Goal: Task Accomplishment & Management: Manage account settings

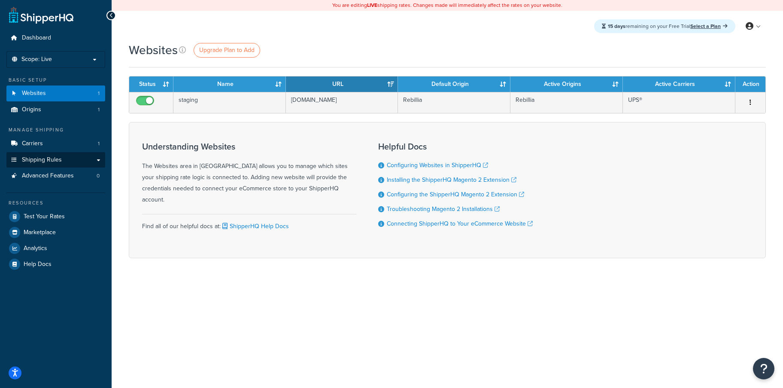
click at [56, 156] on span "Shipping Rules" at bounding box center [42, 159] width 40 height 7
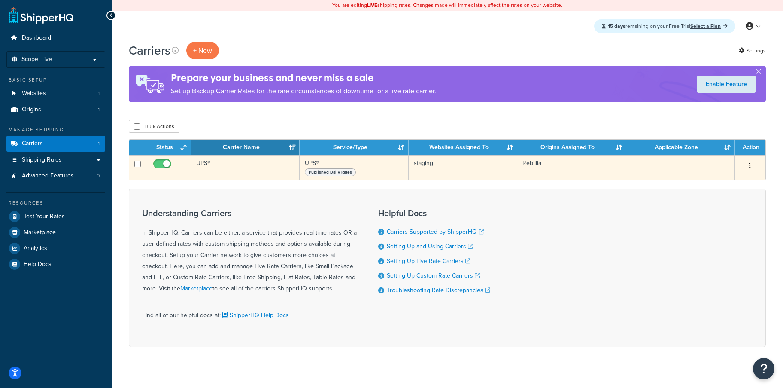
click at [751, 164] on button "button" at bounding box center [750, 166] width 12 height 14
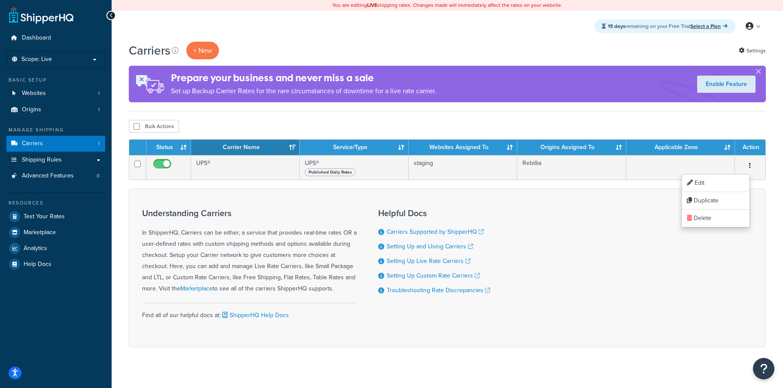
click at [705, 115] on div "Carriers + New Settings Prepare your business and never miss a sale Set up Back…" at bounding box center [447, 209] width 671 height 335
click at [74, 152] on link "Shipping Rules" at bounding box center [55, 160] width 99 height 16
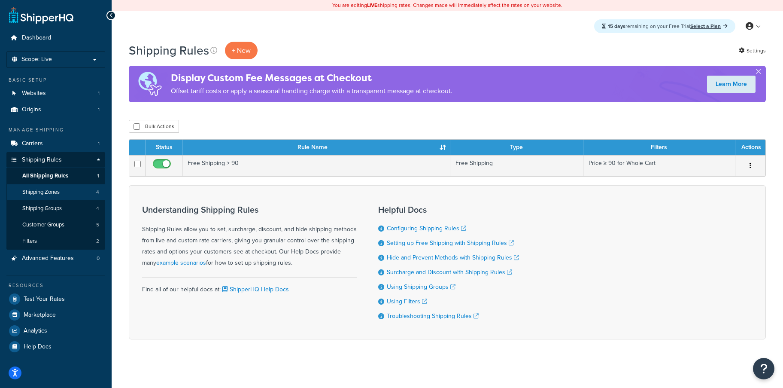
click at [65, 184] on link "Shipping Zones 4" at bounding box center [55, 192] width 99 height 16
click at [49, 139] on link "Carriers 1" at bounding box center [55, 144] width 99 height 16
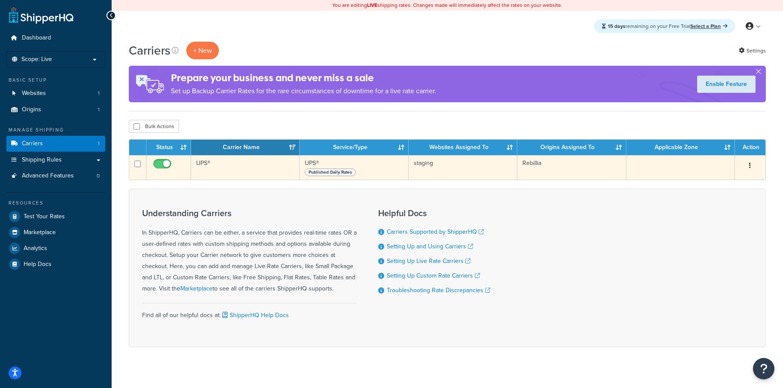
click at [191, 170] on td at bounding box center [168, 167] width 45 height 24
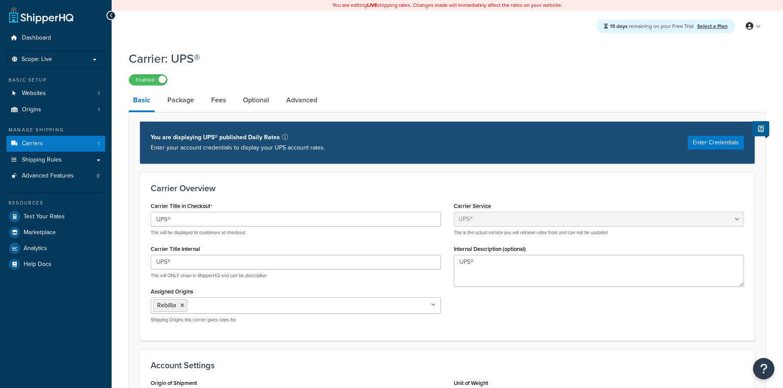
select select "ups"
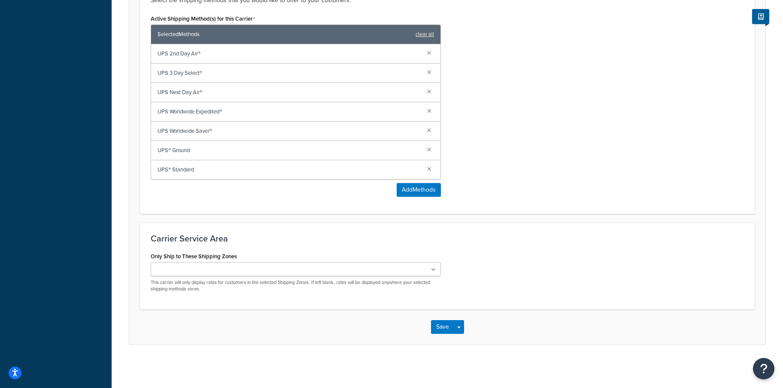
scroll to position [523, 0]
click at [421, 192] on button "Add Methods" at bounding box center [419, 190] width 44 height 14
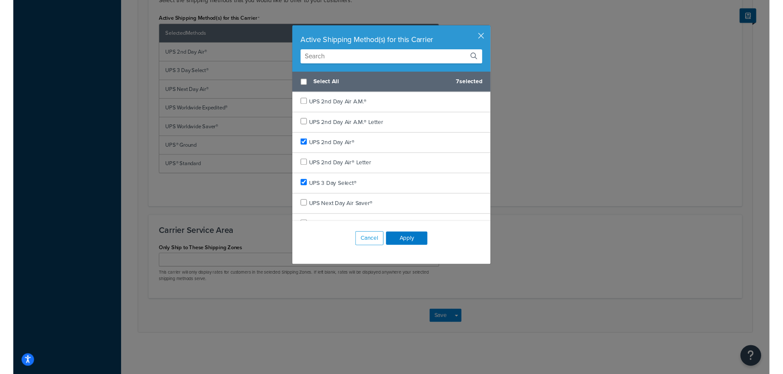
scroll to position [0, 0]
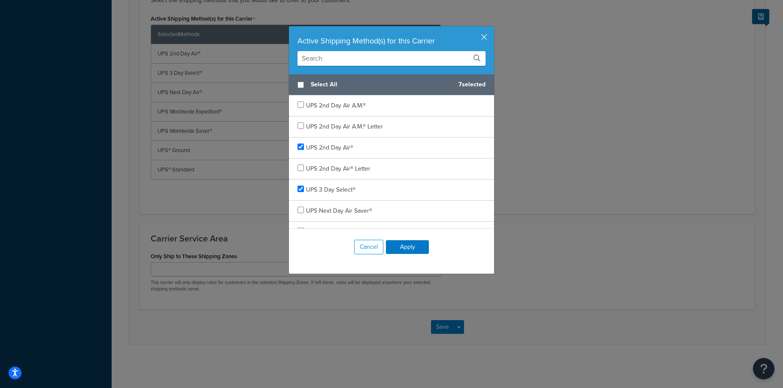
click at [359, 52] on input "text" at bounding box center [391, 58] width 188 height 15
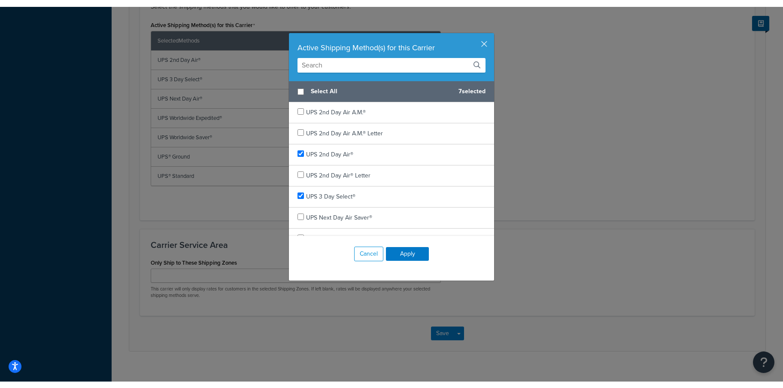
scroll to position [42, 0]
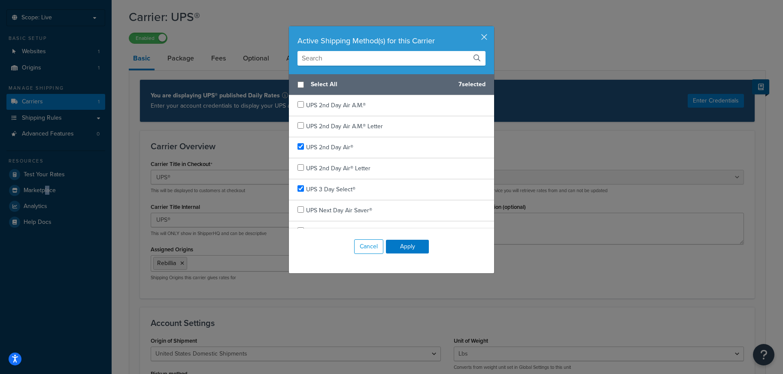
click at [357, 55] on input "text" at bounding box center [391, 58] width 188 height 15
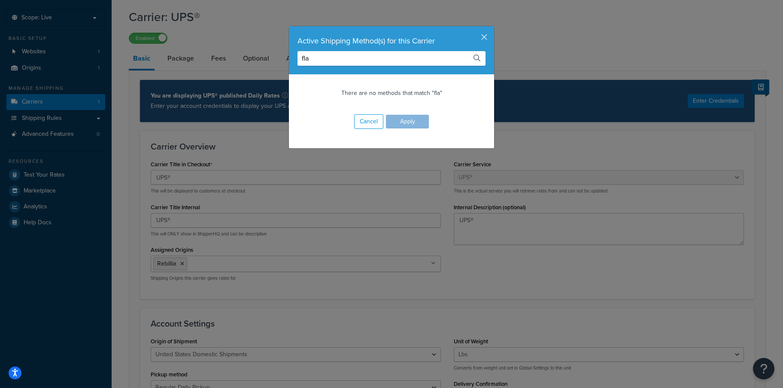
type input "fla"
click at [330, 301] on div "Active Shipping Method(s) for this Carrier fla There are no methods that match …" at bounding box center [391, 194] width 783 height 388
click at [372, 116] on button "Cancel" at bounding box center [368, 121] width 29 height 15
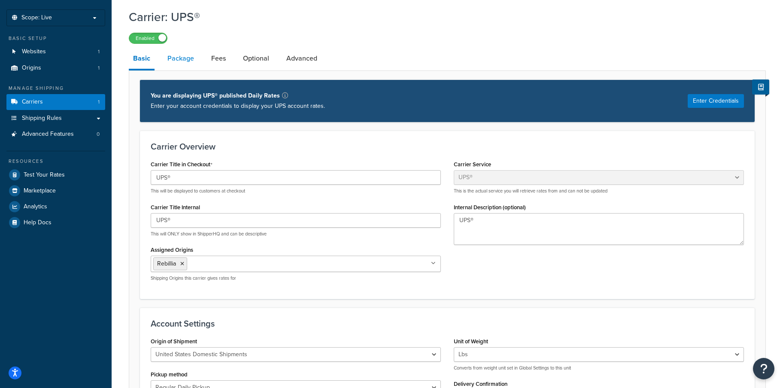
click at [167, 60] on link "Package" at bounding box center [180, 58] width 35 height 21
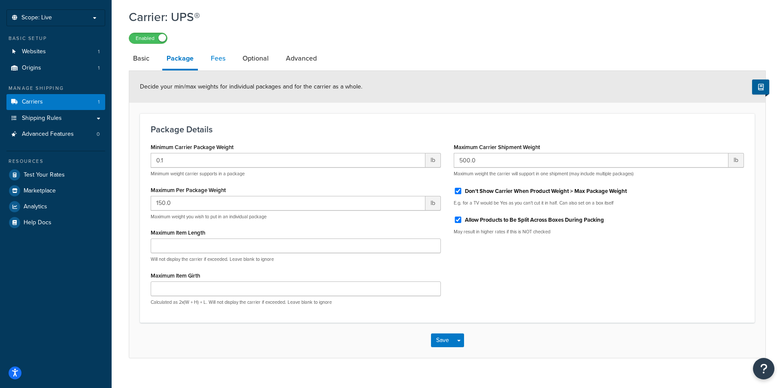
click at [212, 61] on link "Fees" at bounding box center [217, 58] width 23 height 21
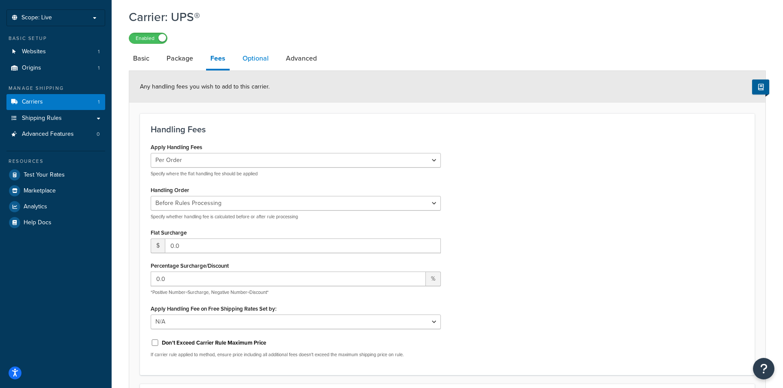
click at [259, 67] on link "Optional" at bounding box center [255, 58] width 35 height 21
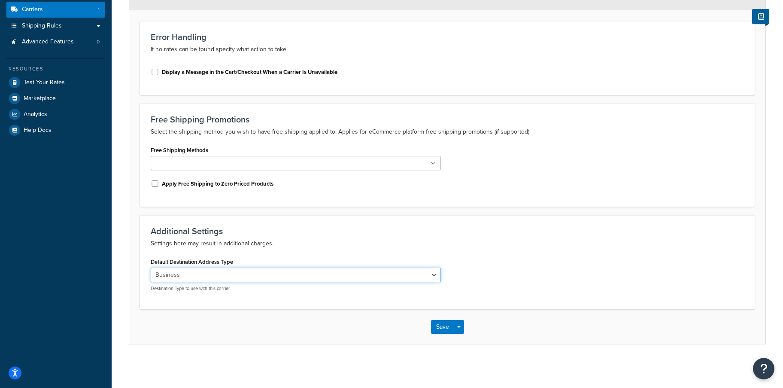
scroll to position [135, 0]
select select "residential"
click at [461, 327] on button "Save Dropdown" at bounding box center [459, 327] width 10 height 14
click at [439, 327] on button "Save" at bounding box center [442, 327] width 23 height 14
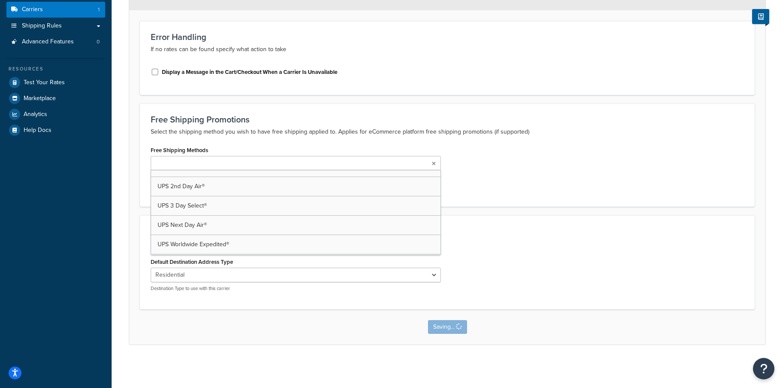
click at [269, 164] on form "These settings are not required. Error Handling If no rates can be found specif…" at bounding box center [447, 161] width 636 height 365
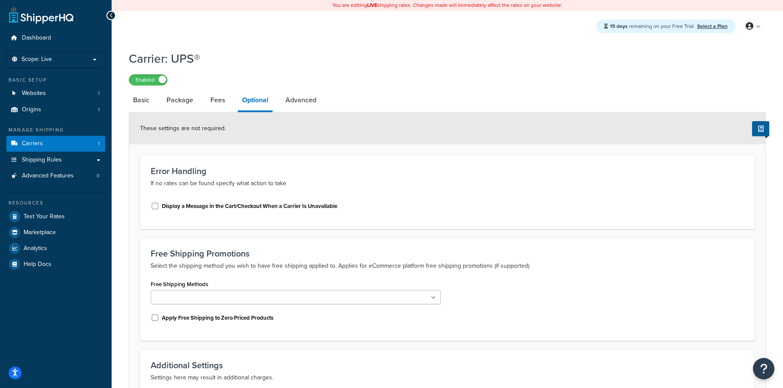
click at [257, 272] on div "Free Shipping Promotions Select the shipping method you wish to have free shipp…" at bounding box center [447, 288] width 615 height 103
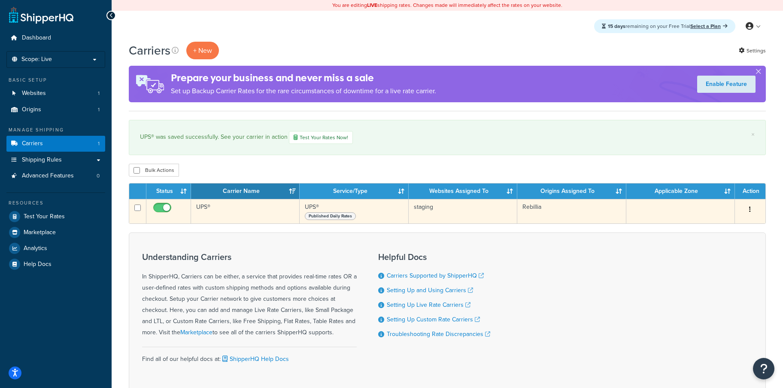
click at [381, 212] on div "Published Daily Rates" at bounding box center [354, 215] width 98 height 9
click at [247, 200] on td "UPS®" at bounding box center [245, 211] width 109 height 24
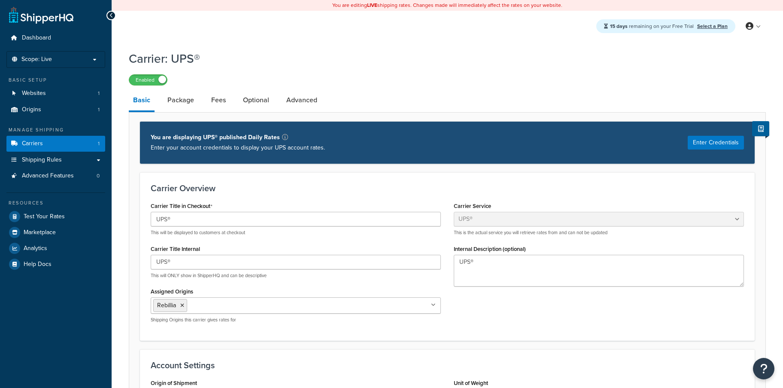
select select "ups"
click at [194, 95] on link "Package" at bounding box center [180, 100] width 35 height 21
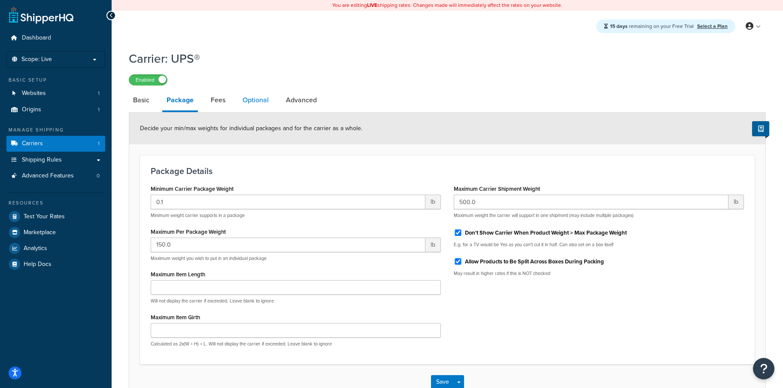
click at [263, 103] on link "Optional" at bounding box center [255, 100] width 35 height 21
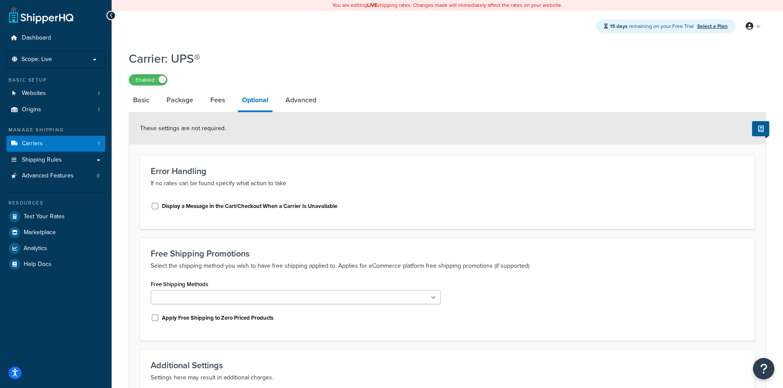
click at [45, 142] on link "Carriers 1" at bounding box center [55, 144] width 99 height 16
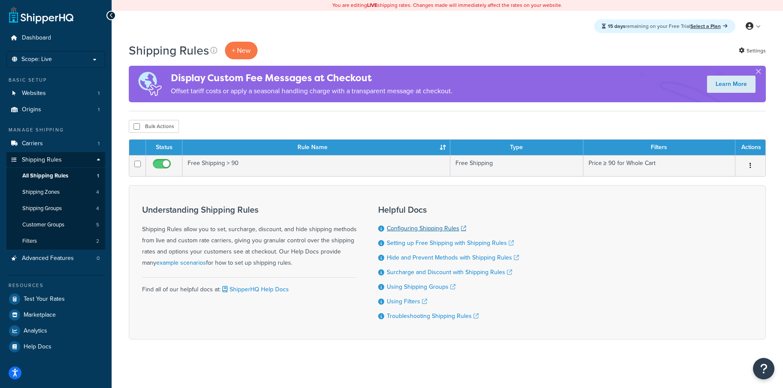
click at [411, 227] on link "Configuring Shipping Rules" at bounding box center [426, 228] width 79 height 9
click at [61, 189] on link "Shipping Zones 4" at bounding box center [55, 192] width 99 height 16
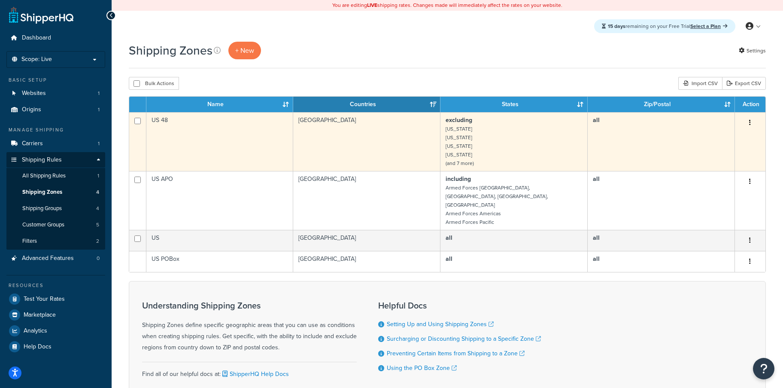
click at [137, 121] on input "checkbox" at bounding box center [137, 121] width 6 height 6
click at [146, 125] on td at bounding box center [137, 141] width 17 height 59
checkbox input "false"
click at [202, 126] on td "US 48" at bounding box center [219, 141] width 147 height 59
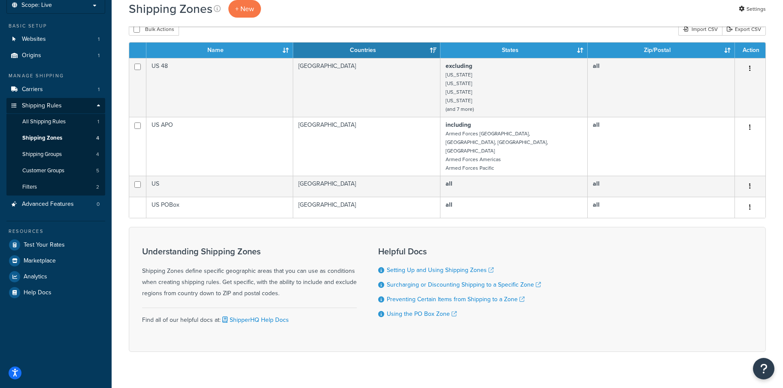
scroll to position [54, 0]
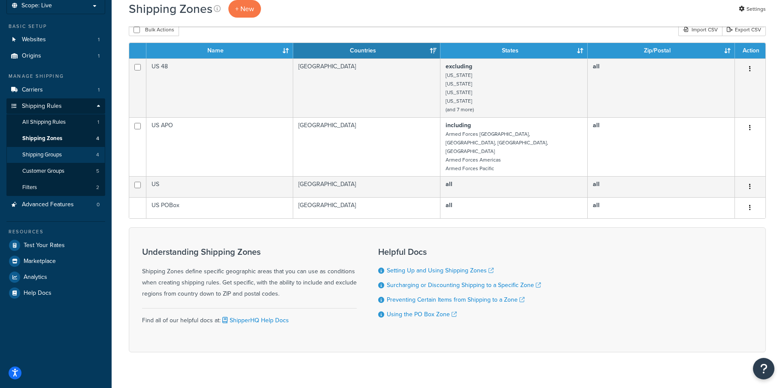
click at [52, 151] on span "Shipping Groups" at bounding box center [41, 154] width 39 height 7
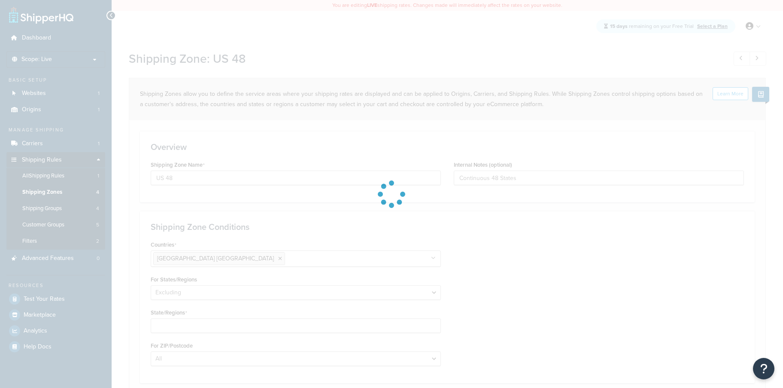
select select "excluding"
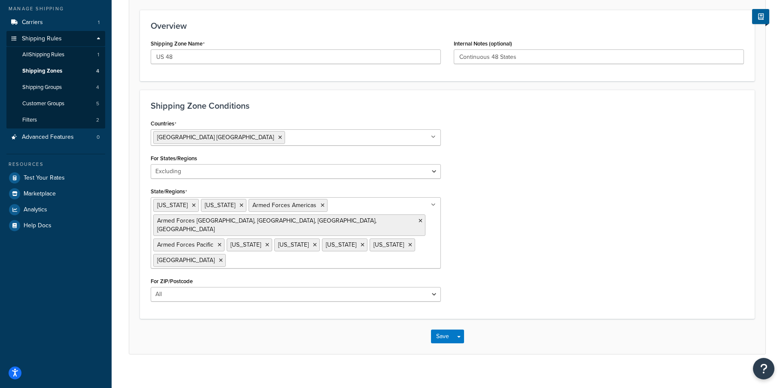
scroll to position [121, 0]
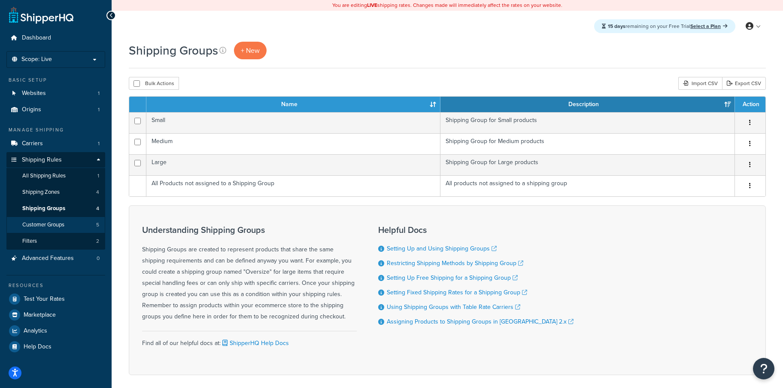
click at [47, 221] on span "Customer Groups" at bounding box center [43, 224] width 42 height 7
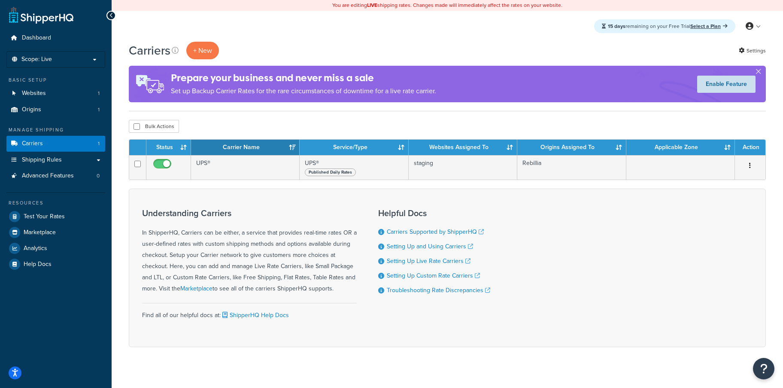
click at [737, 85] on link "Enable Feature" at bounding box center [726, 84] width 58 height 17
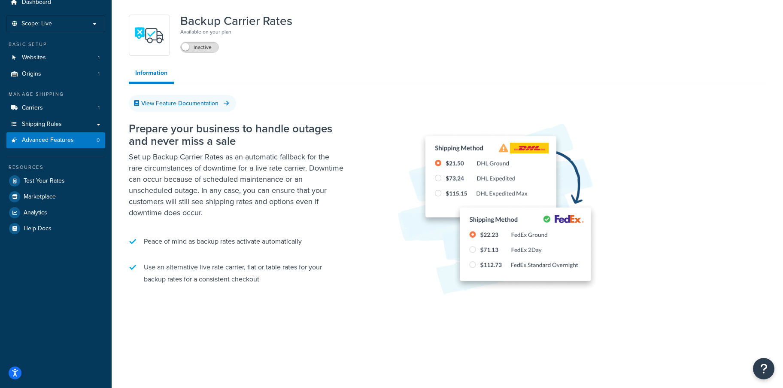
scroll to position [36, 0]
click at [204, 46] on label "Inactive" at bounding box center [200, 47] width 38 height 10
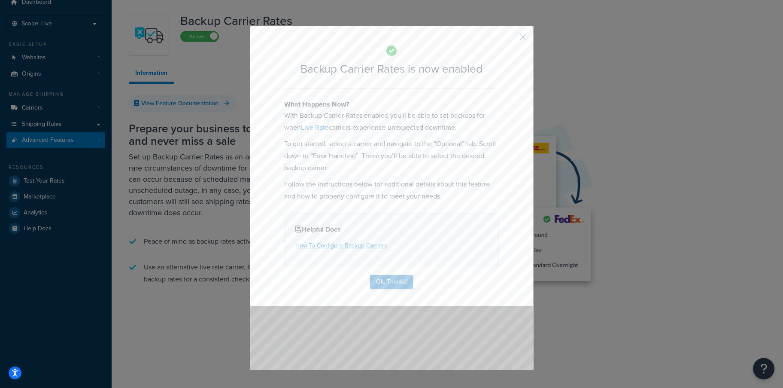
click at [394, 285] on button "Ok, Thanks!" at bounding box center [391, 282] width 43 height 14
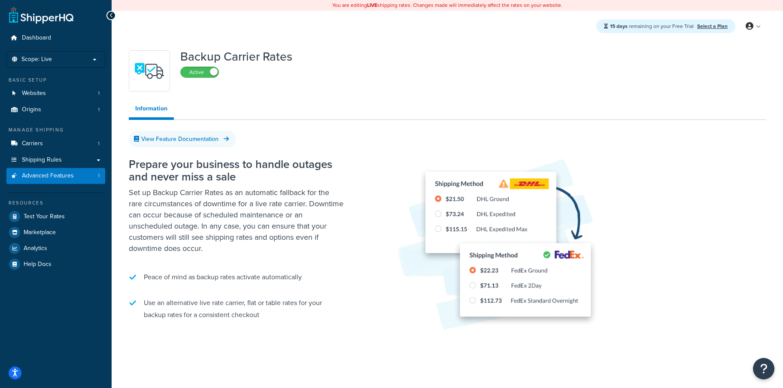
scroll to position [0, 0]
click at [45, 172] on span "Advanced Features" at bounding box center [48, 175] width 52 height 7
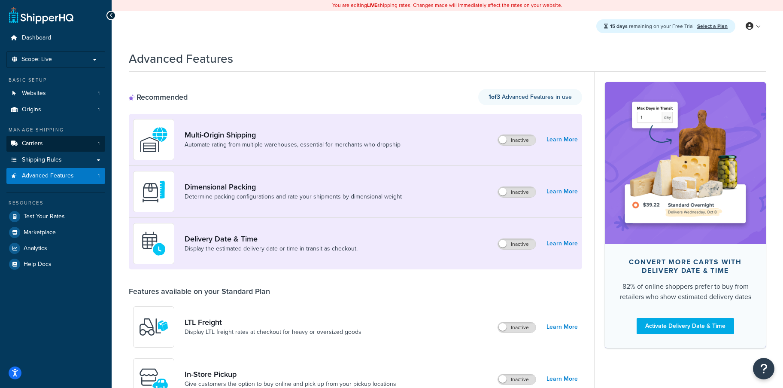
click at [42, 142] on span "Carriers" at bounding box center [32, 143] width 21 height 7
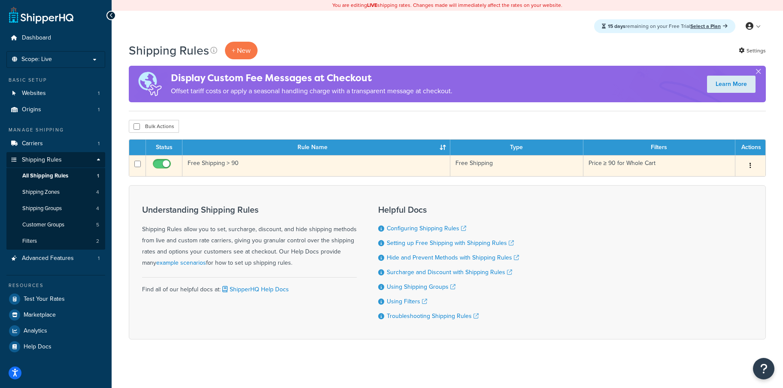
click at [236, 167] on td "Free Shipping > 90" at bounding box center [316, 165] width 268 height 21
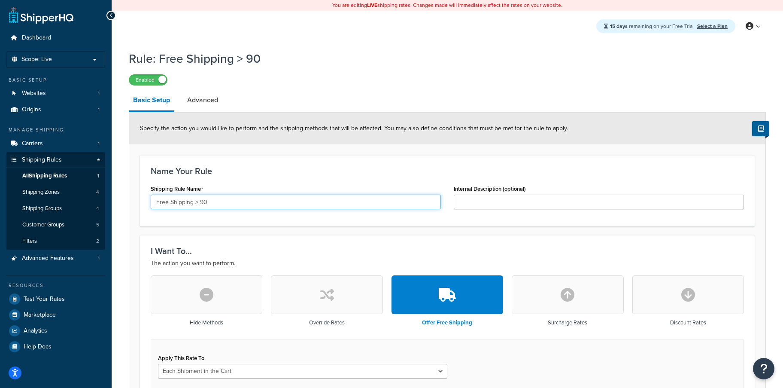
click at [230, 204] on input "Free Shipping > 90" at bounding box center [296, 201] width 290 height 15
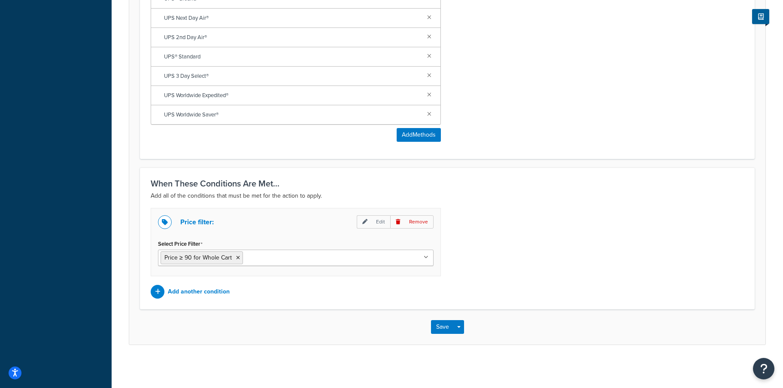
scroll to position [519, 0]
click at [363, 218] on p "Edit" at bounding box center [373, 221] width 33 height 13
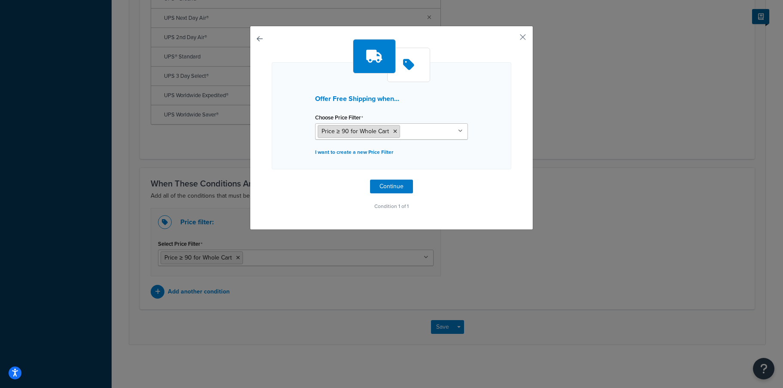
click at [378, 131] on span "Price ≥ 90 for Whole Cart" at bounding box center [354, 131] width 67 height 9
click at [355, 150] on p "I want to create a new Price Filter" at bounding box center [391, 152] width 153 height 12
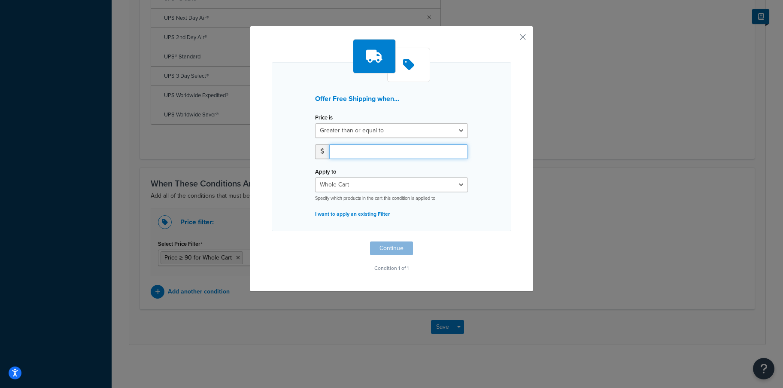
click at [346, 156] on input "number" at bounding box center [398, 151] width 139 height 15
type input "8"
type input "125"
